Goal: Information Seeking & Learning: Learn about a topic

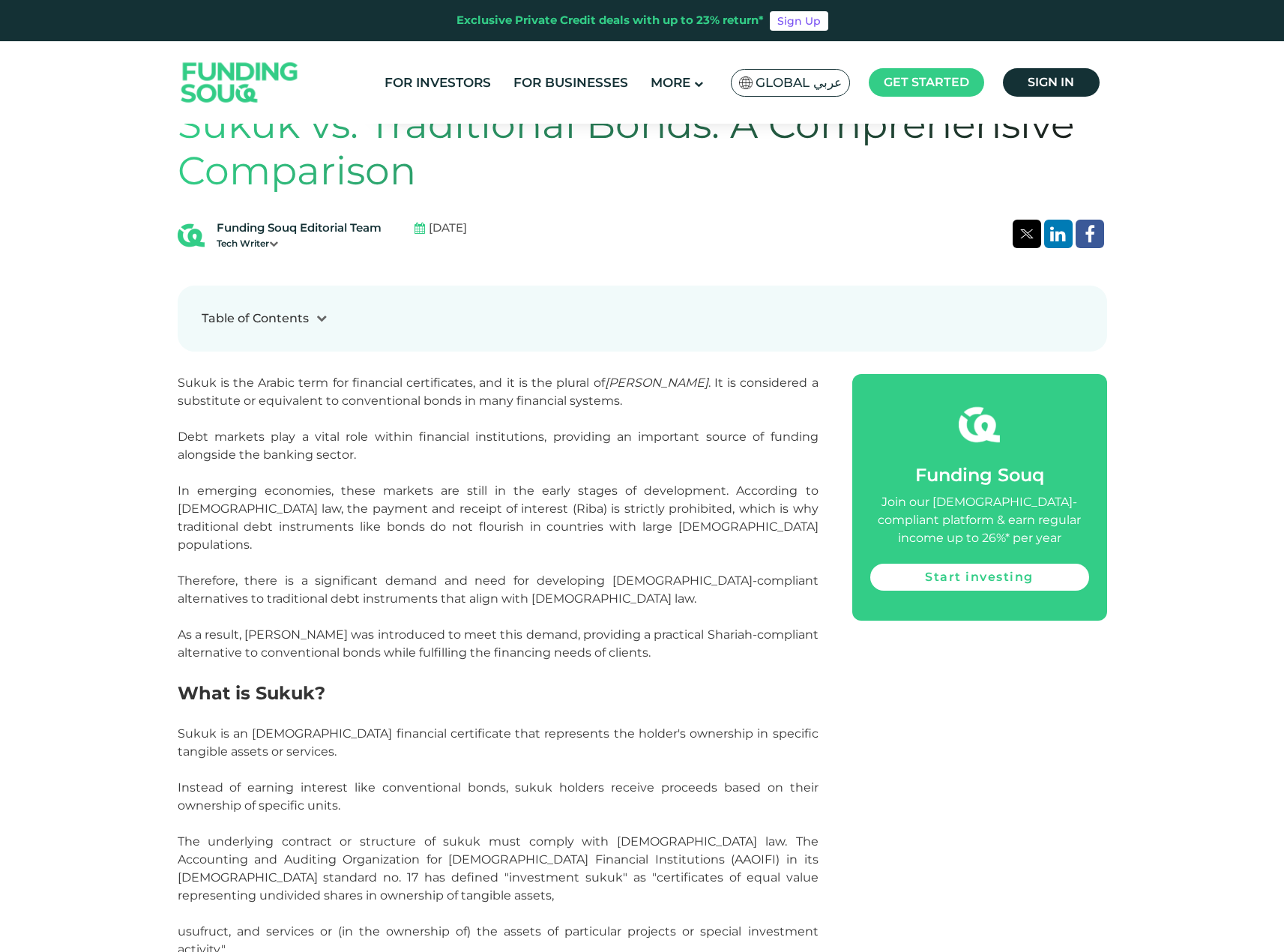
scroll to position [829, 0]
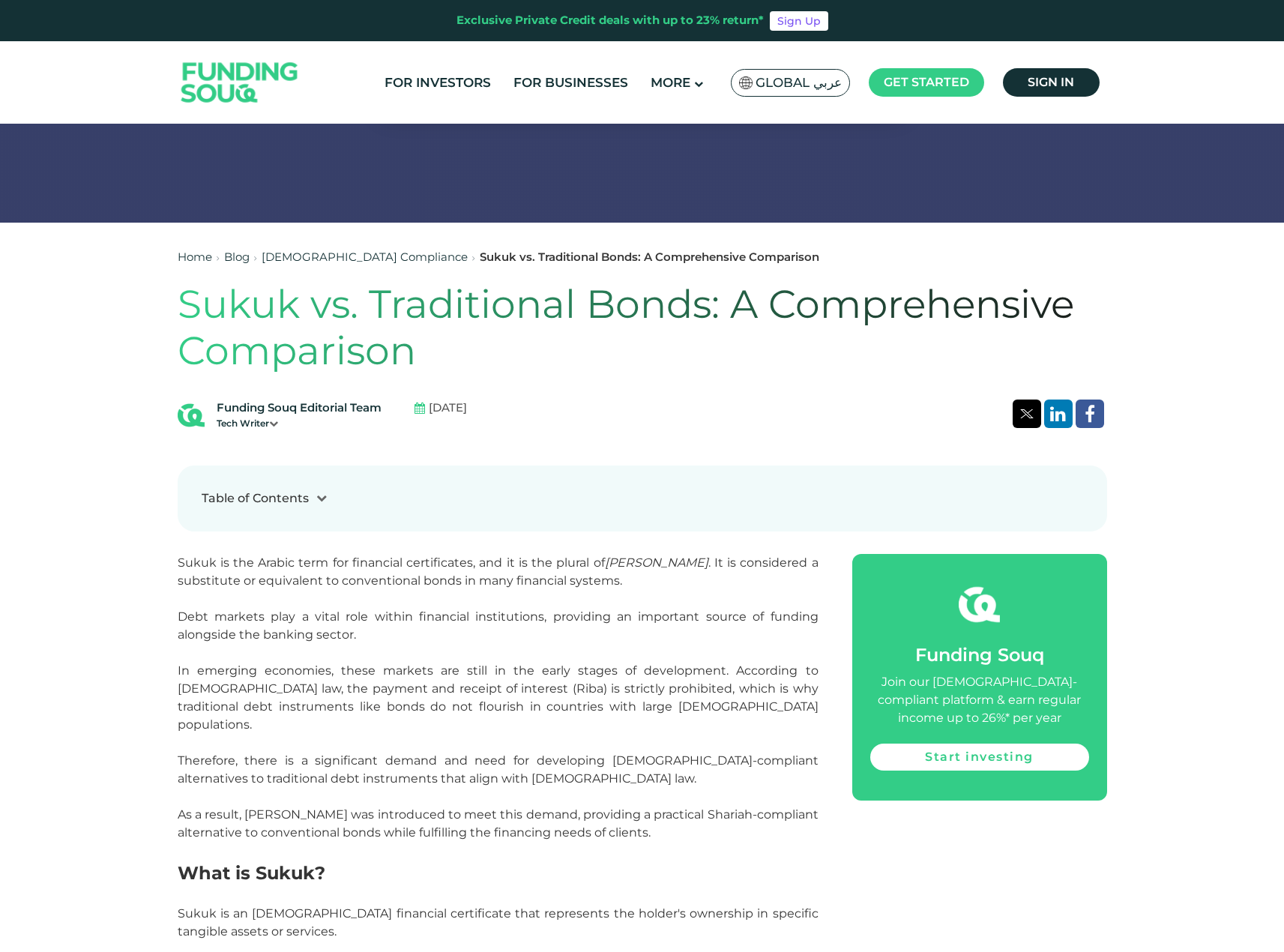
scroll to position [978, 0]
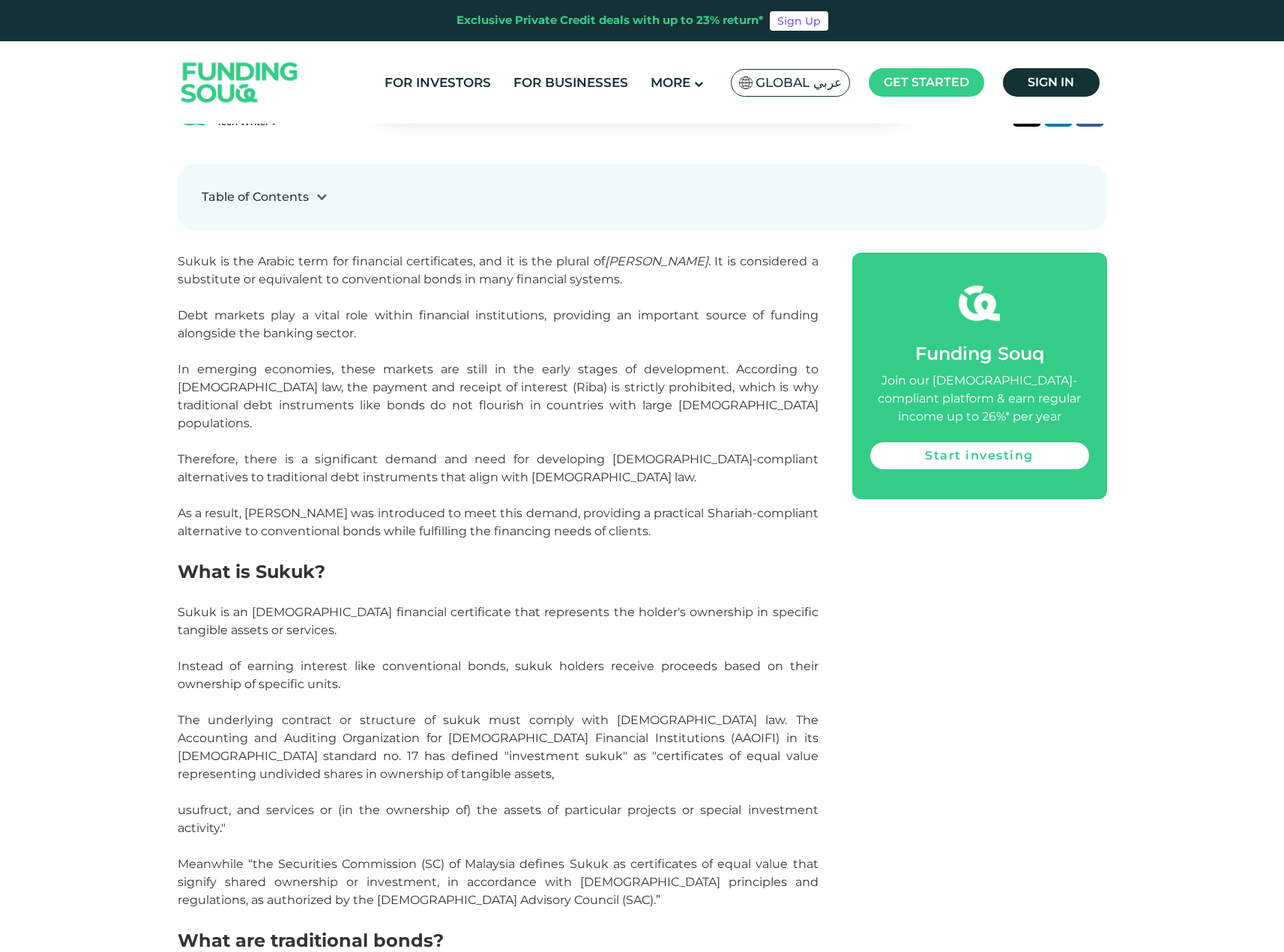
click at [511, 510] on span "As a result, [PERSON_NAME] was introduced to meet this demand, providing a prac…" at bounding box center [498, 522] width 641 height 32
click at [505, 617] on p "Sukuk is an [DEMOGRAPHIC_DATA] financial certificate that represents the holder…" at bounding box center [498, 621] width 641 height 36
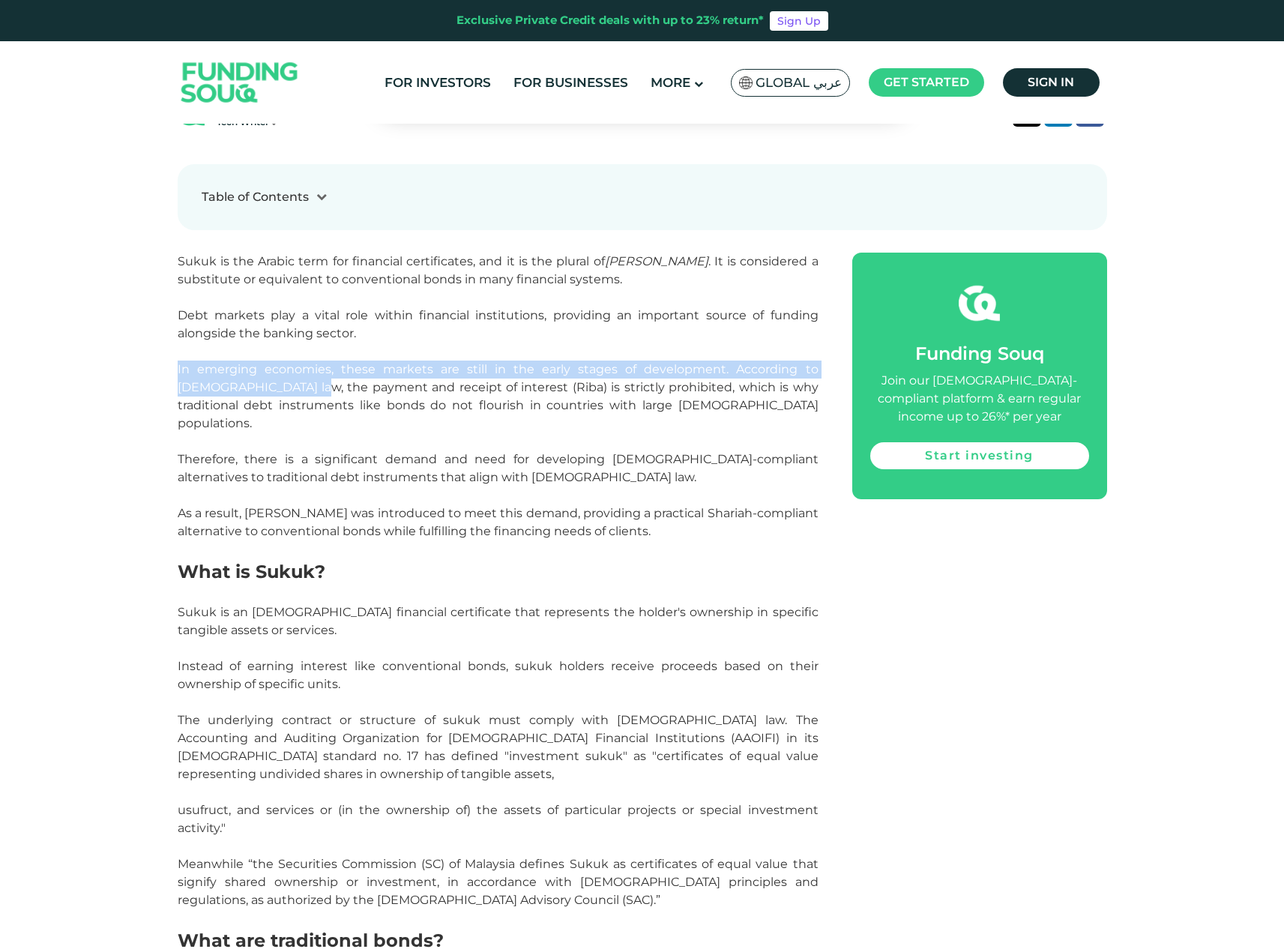
drag, startPoint x: 194, startPoint y: 358, endPoint x: 263, endPoint y: 393, distance: 77.4
click at [201, 397] on p "In emerging economies, these markets are still in the early stages of developme…" at bounding box center [498, 396] width 641 height 71
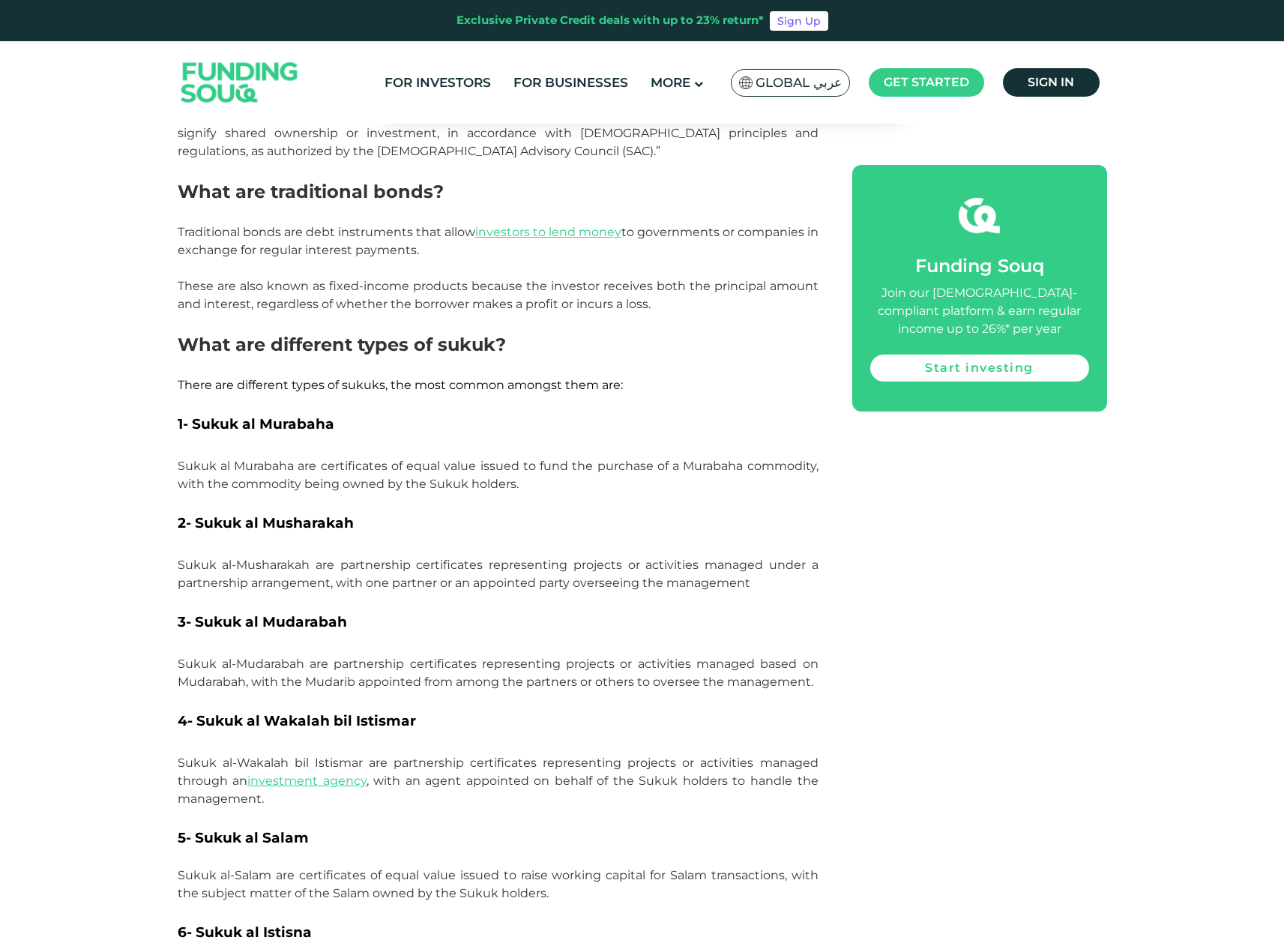
scroll to position [1728, 0]
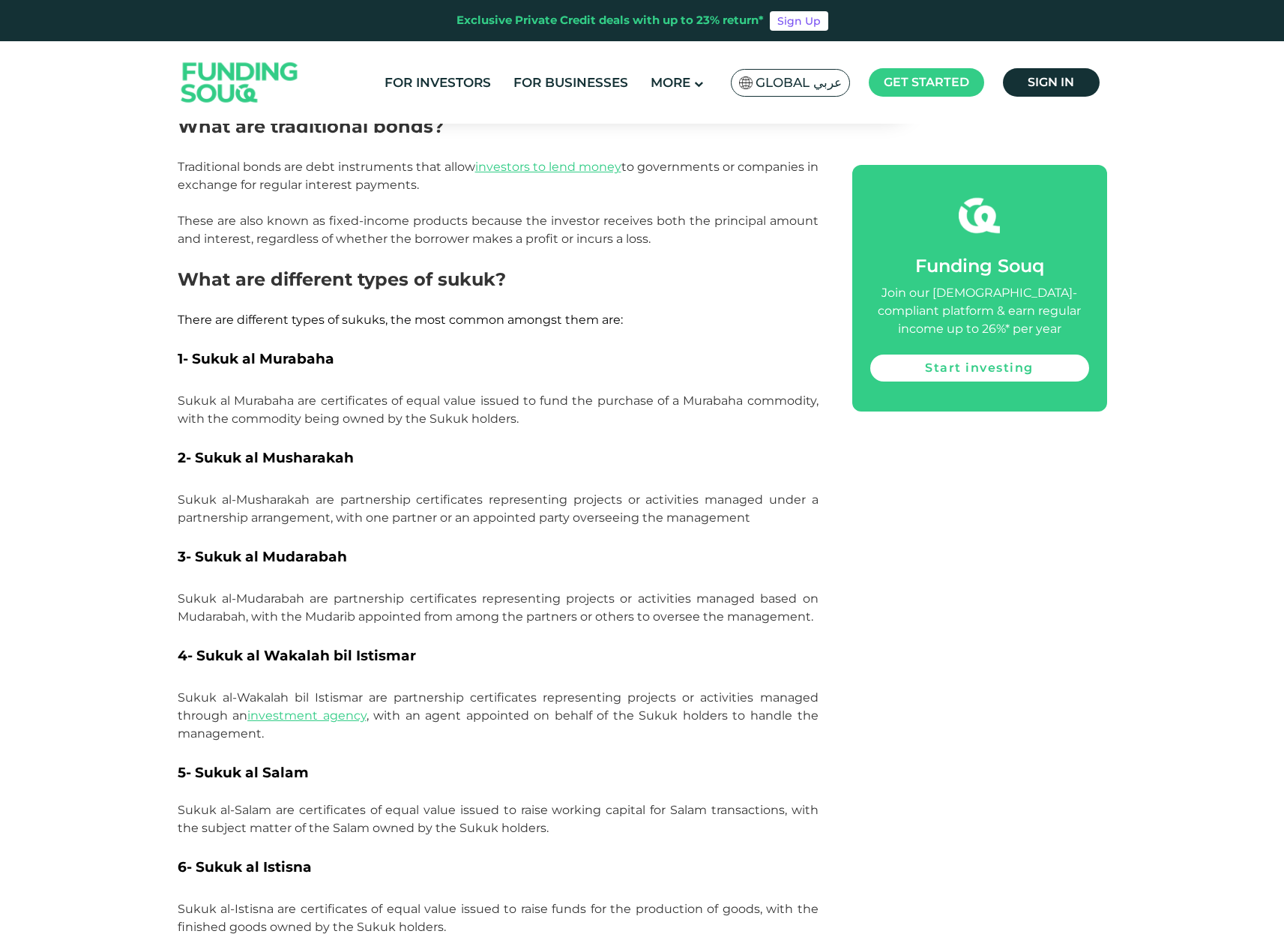
scroll to position [1802, 0]
